Goal: Information Seeking & Learning: Learn about a topic

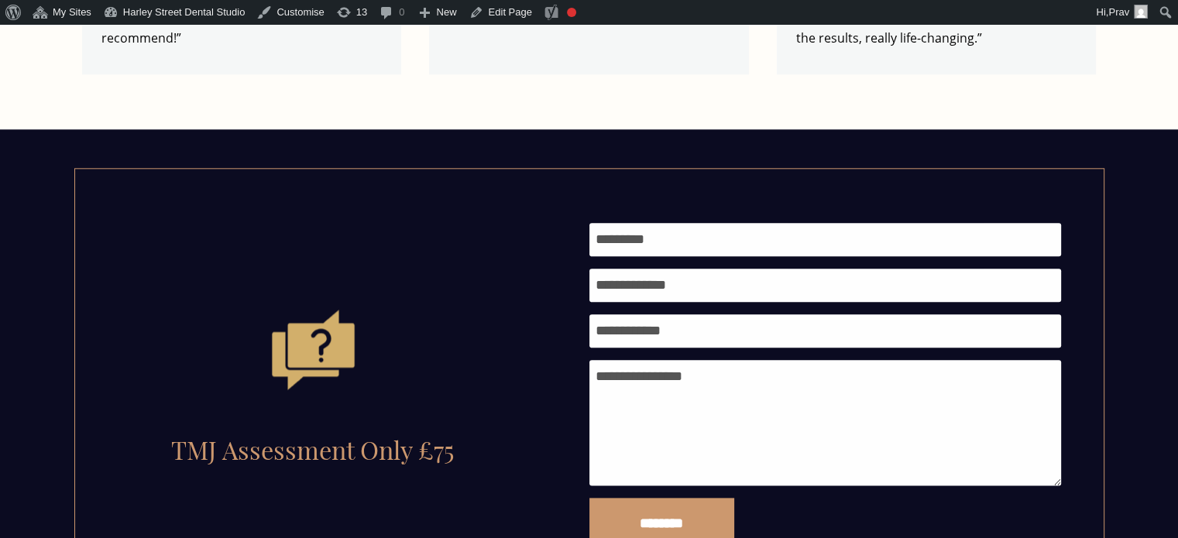
scroll to position [1626, 0]
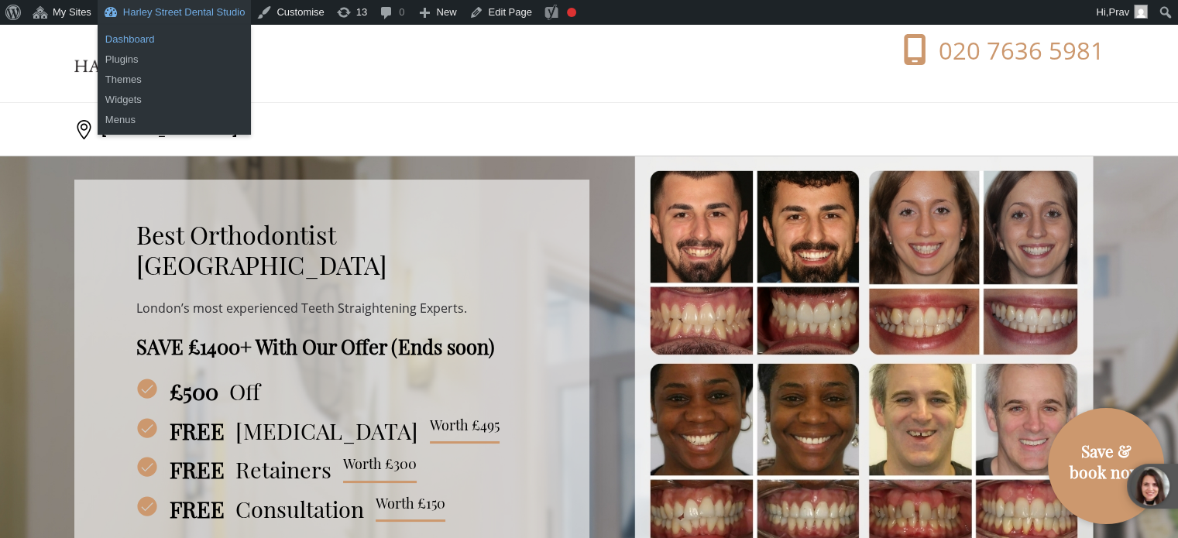
click at [138, 36] on link "Dashboard" at bounding box center [175, 39] width 154 height 20
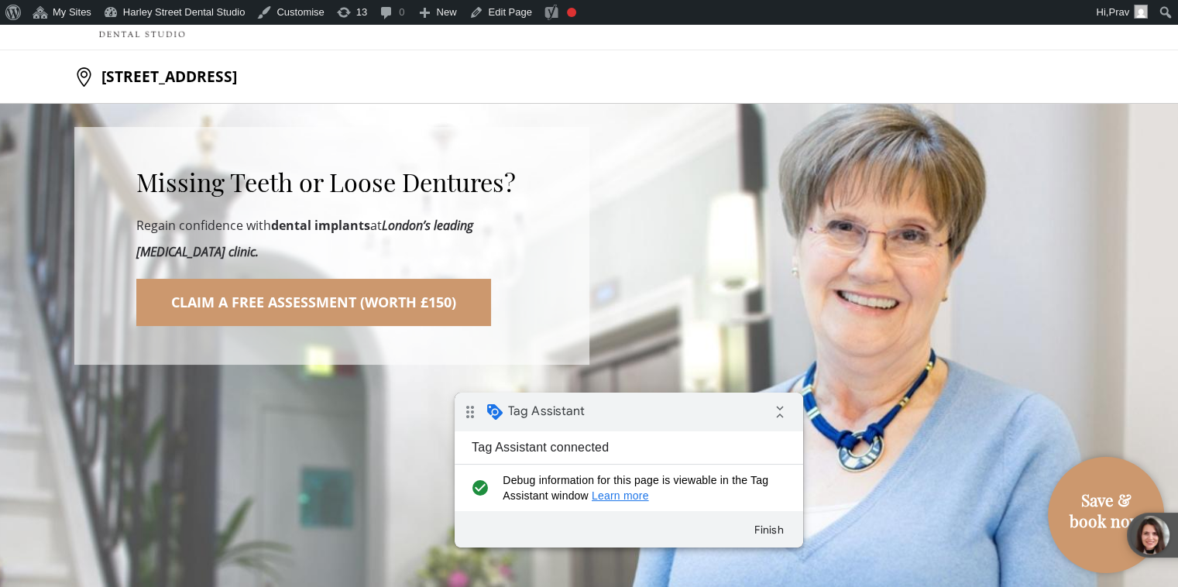
drag, startPoint x: 455, startPoint y: 393, endPoint x: 714, endPoint y: 412, distance: 260.1
click at [715, 412] on div "drag_indicator Tag Assistant collapse_all" at bounding box center [629, 412] width 348 height 39
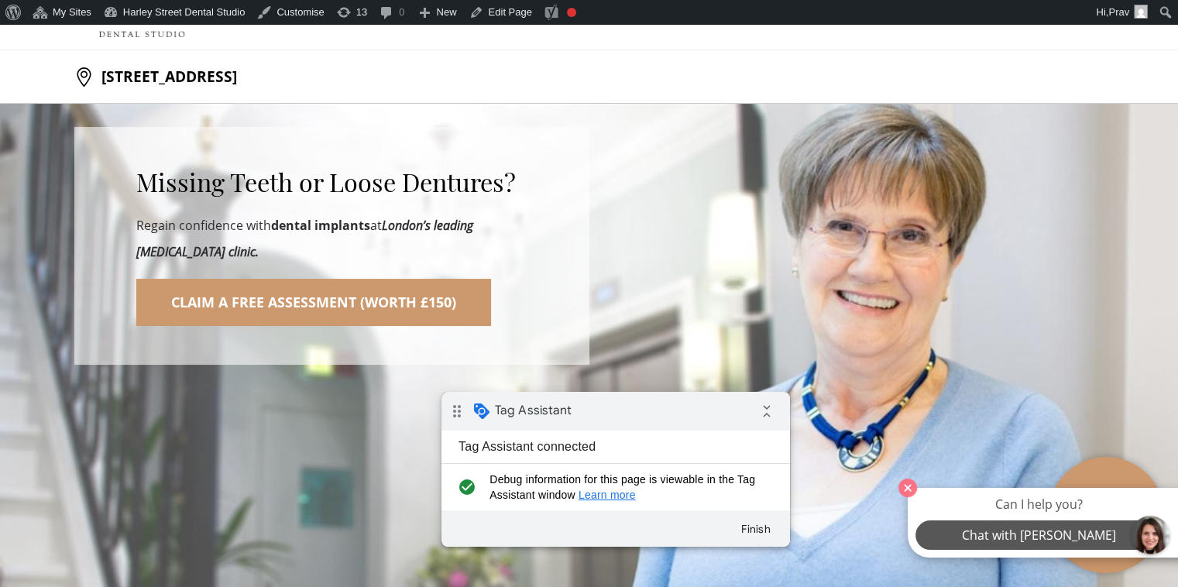
click at [1149, 528] on button "Chat with [PERSON_NAME]" at bounding box center [1038, 534] width 247 height 29
